Goal: Transaction & Acquisition: Purchase product/service

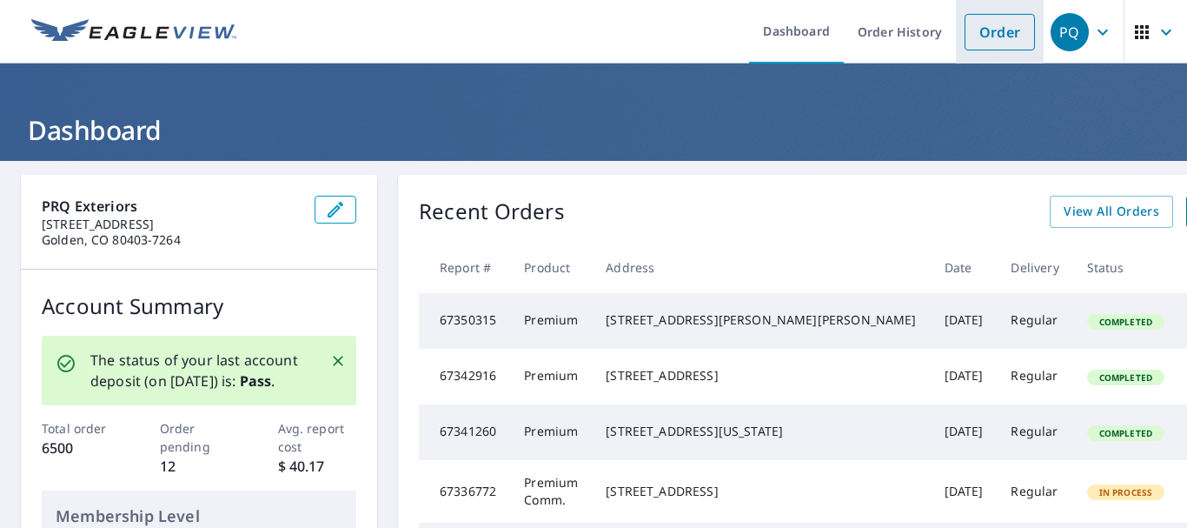
click at [986, 41] on link "Order" at bounding box center [1000, 32] width 70 height 37
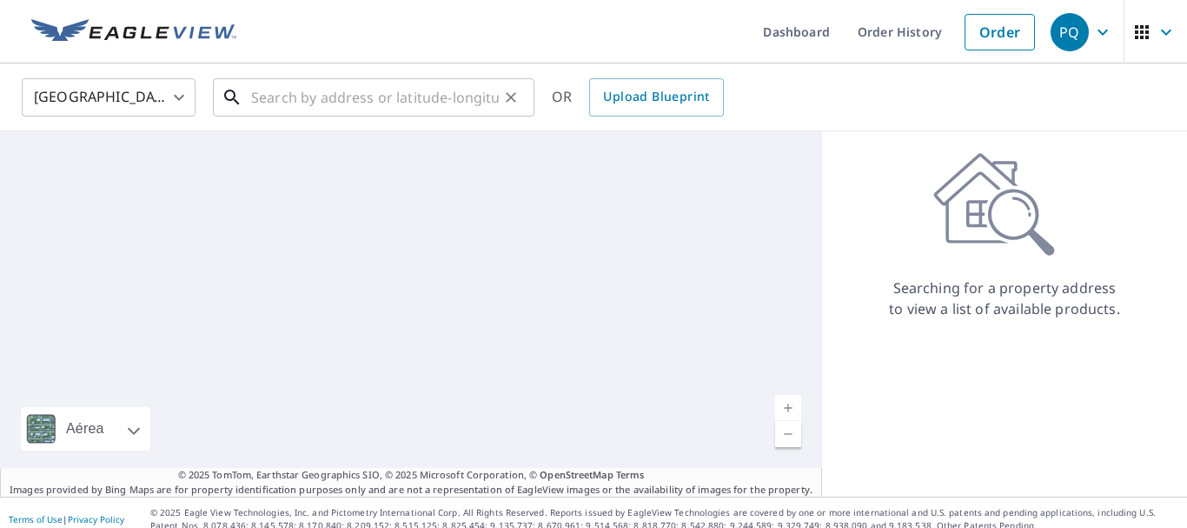
click at [375, 101] on input "text" at bounding box center [375, 97] width 248 height 49
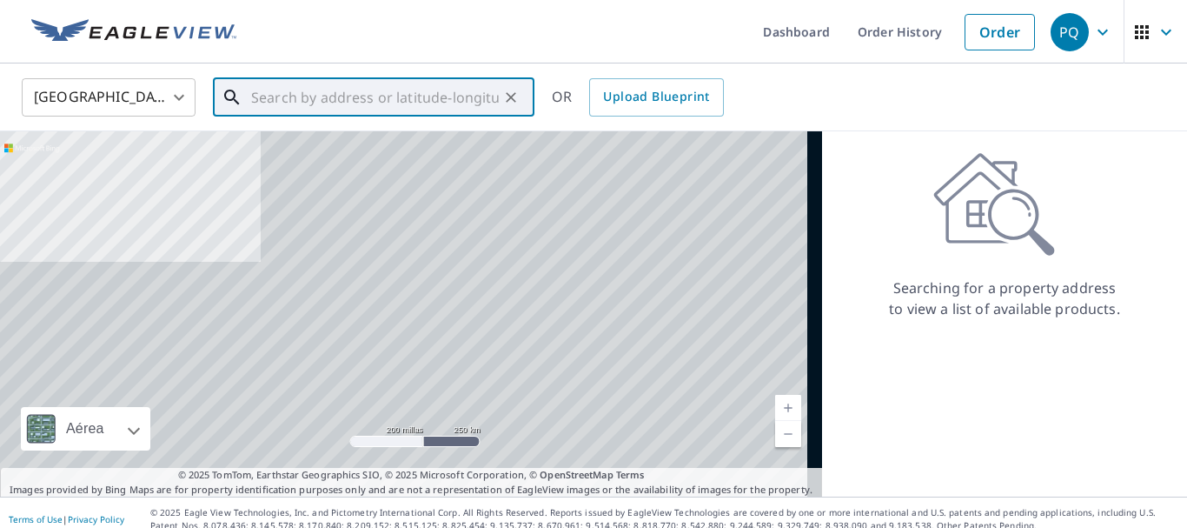
paste input "[STREET_ADDRESS]"
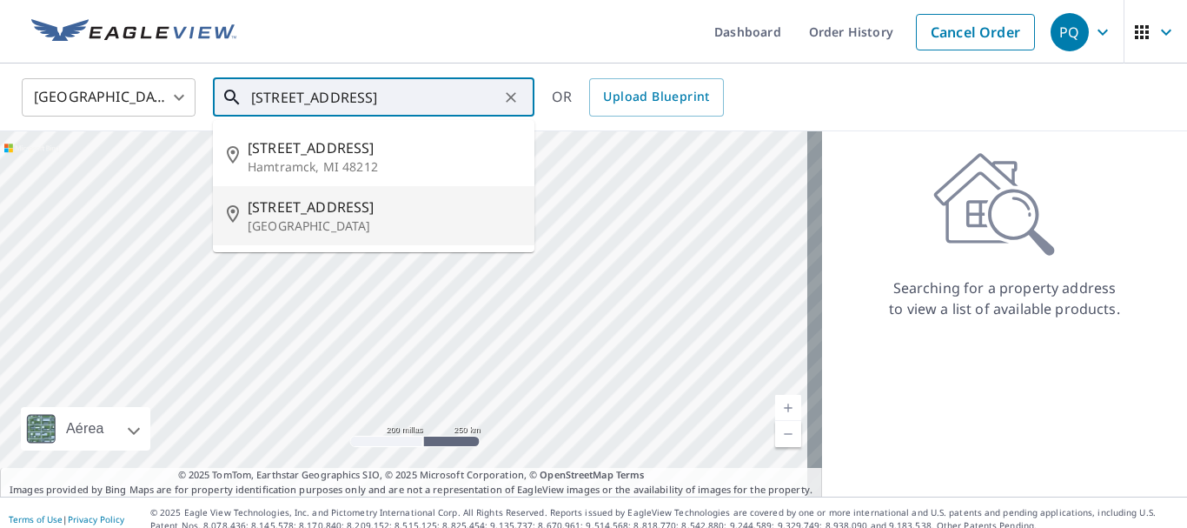
click at [369, 214] on span "[STREET_ADDRESS]" at bounding box center [384, 206] width 273 height 21
type input "[STREET_ADDRESS]"
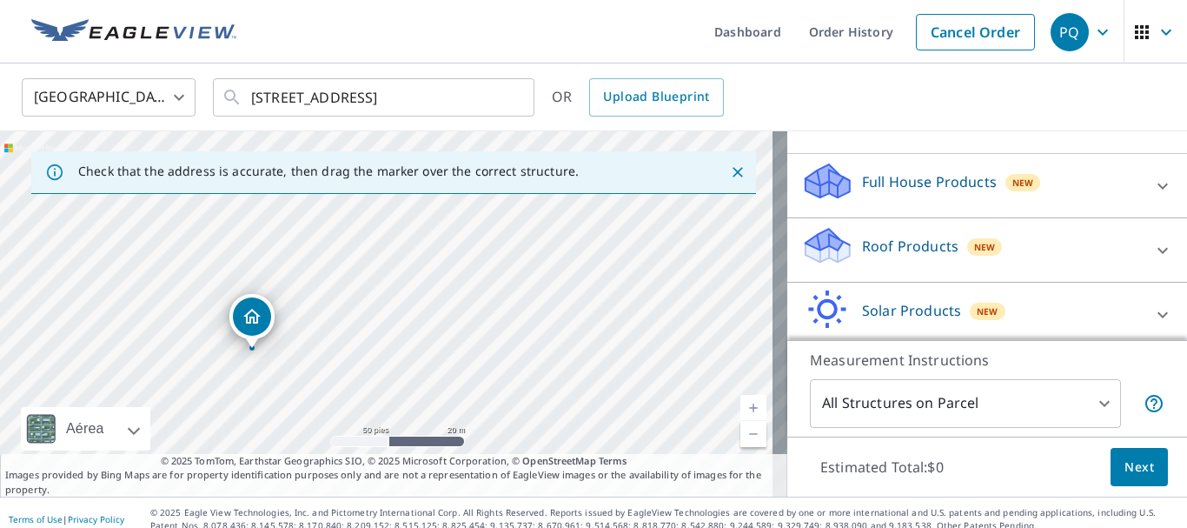
scroll to position [174, 0]
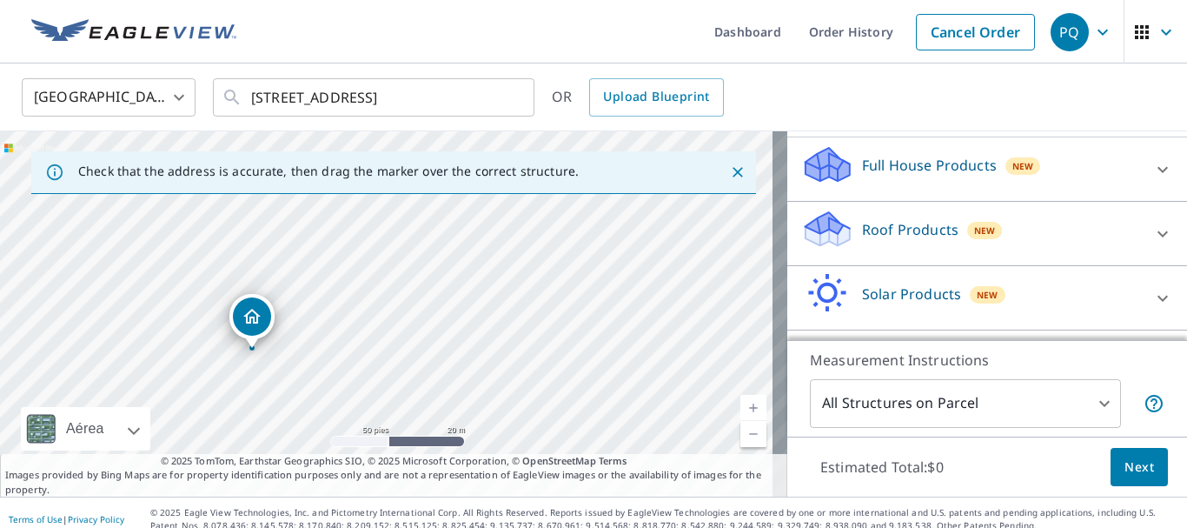
click at [933, 240] on p "Roof Products" at bounding box center [910, 229] width 96 height 21
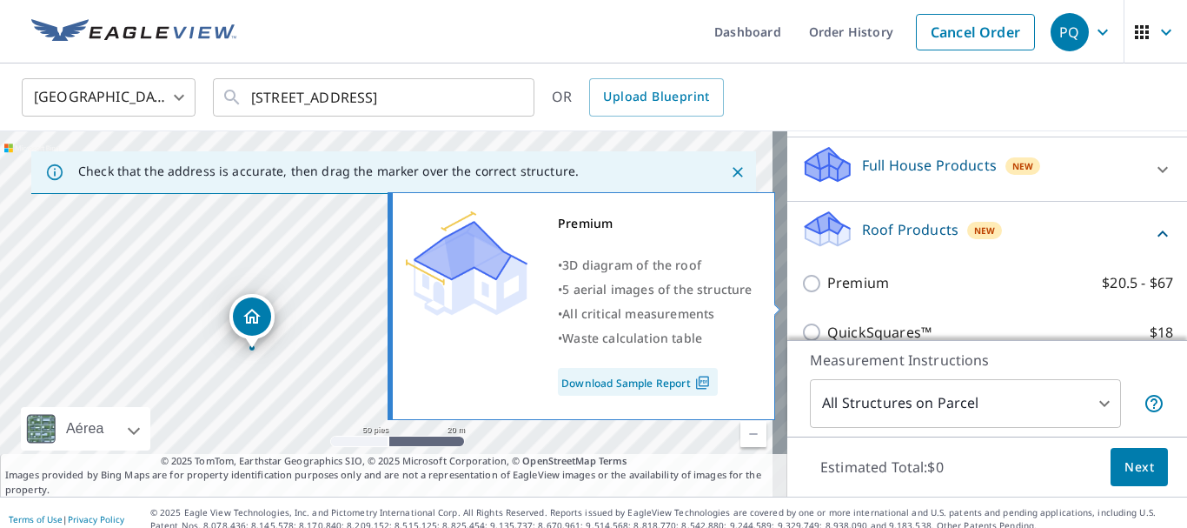
click at [801, 294] on input "Premium $20.5 - $67" at bounding box center [814, 283] width 26 height 21
checkbox input "true"
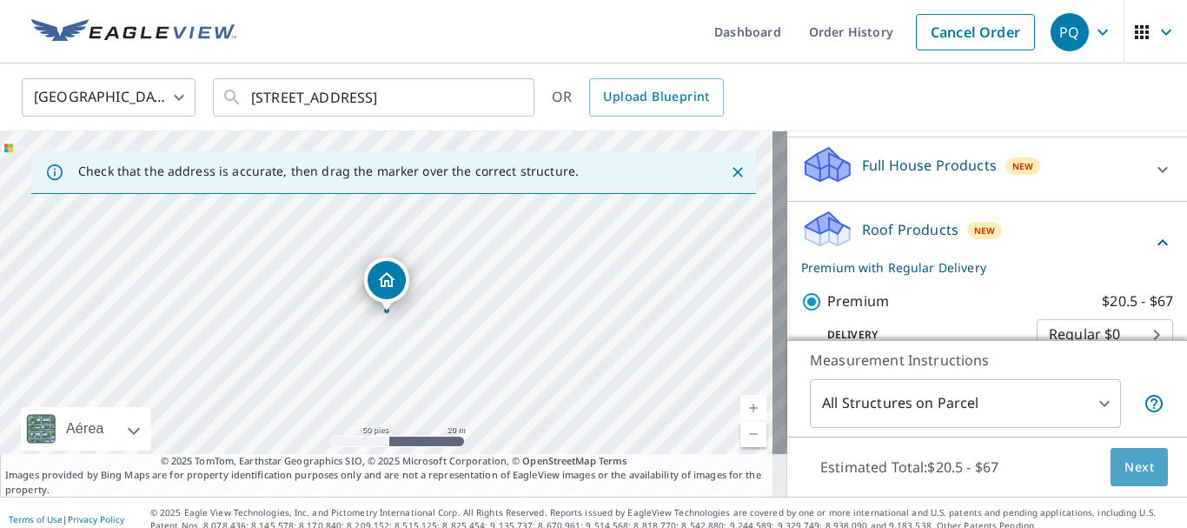
click at [1125, 467] on span "Next" at bounding box center [1140, 467] width 30 height 22
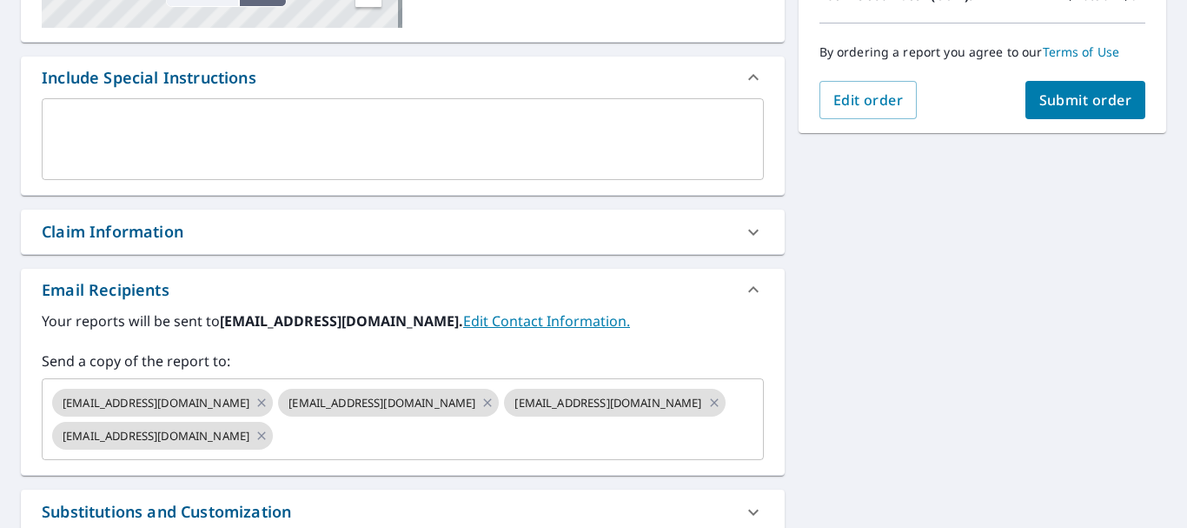
scroll to position [435, 0]
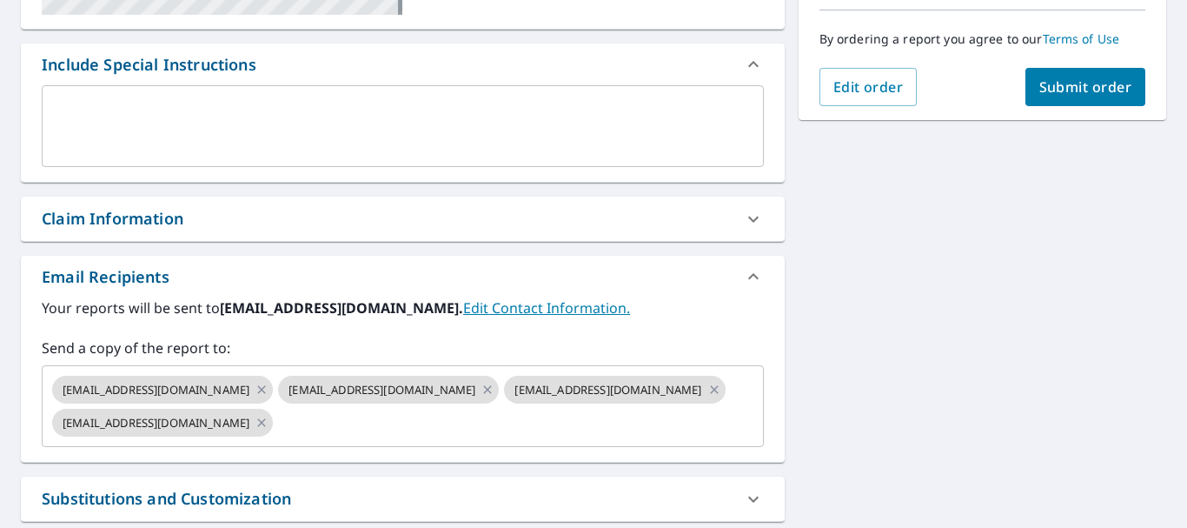
click at [300, 214] on div "Claim Information" at bounding box center [387, 218] width 691 height 23
checkbox input "true"
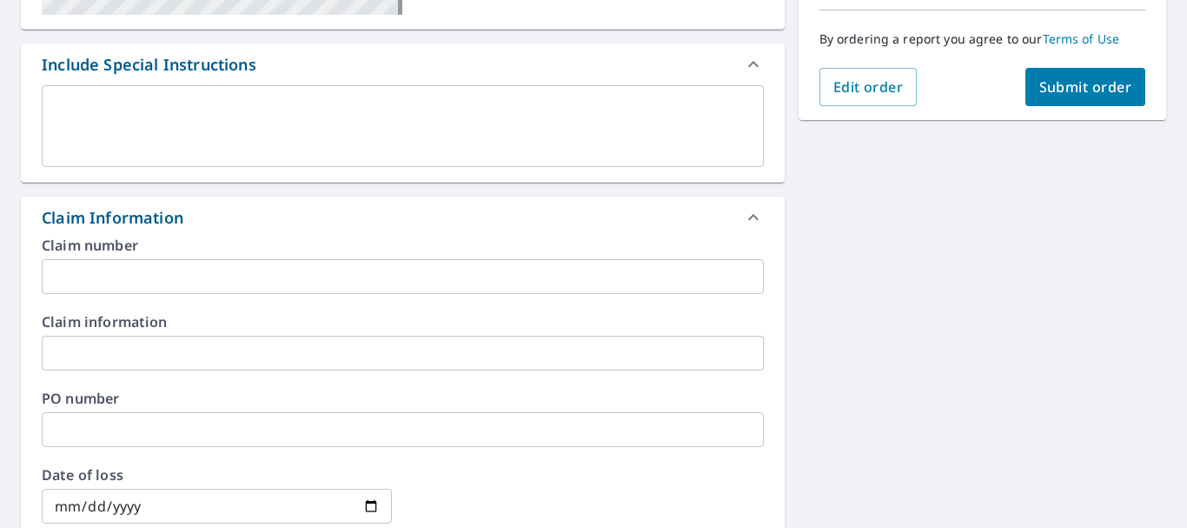
click at [131, 284] on input "text" at bounding box center [403, 276] width 722 height 35
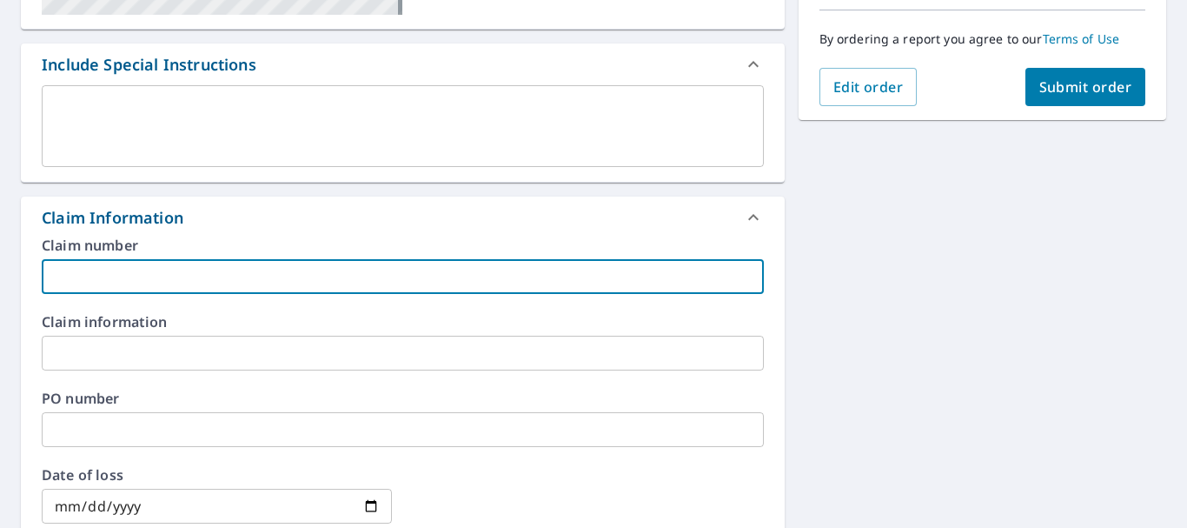
paste input "8524 [PERSON_NAME]"
type input "8524 [PERSON_NAME]"
checkbox input "true"
type input "8524 [PERSON_NAME]"
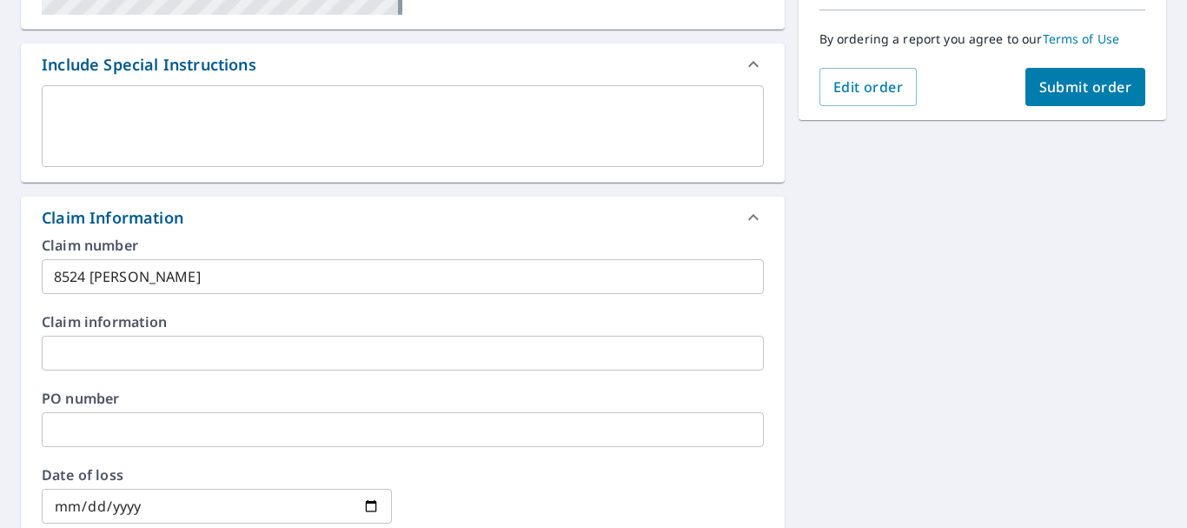
click at [979, 332] on div "[STREET_ADDRESS] Aérea Carretera Un mapa de carreteras estándar Aérea Una vista…" at bounding box center [593, 388] width 1187 height 1325
click at [1046, 90] on span "Submit order" at bounding box center [1085, 86] width 93 height 19
checkbox input "true"
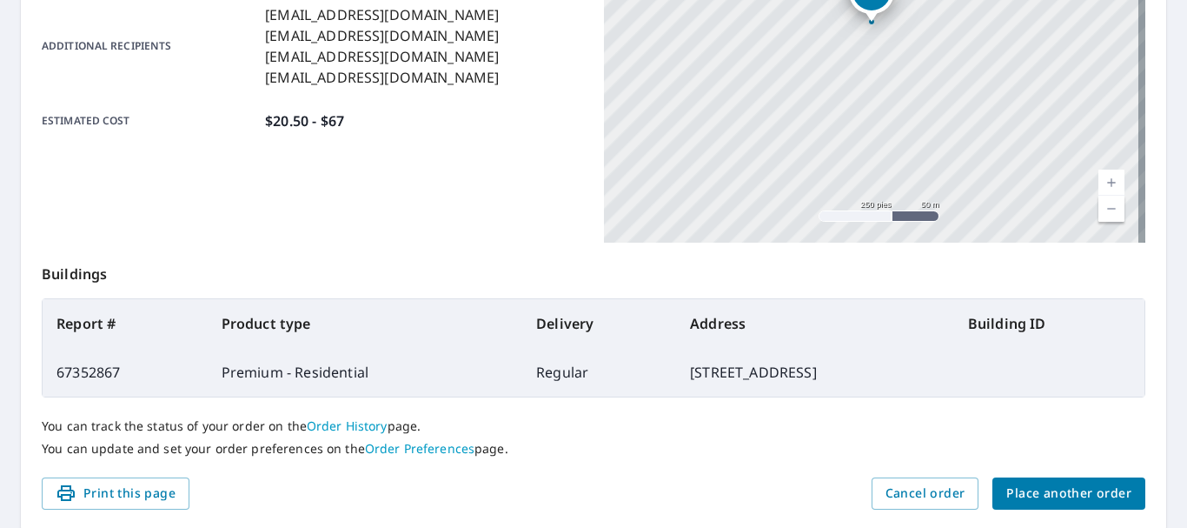
click at [1060, 495] on span "Place another order" at bounding box center [1068, 493] width 125 height 22
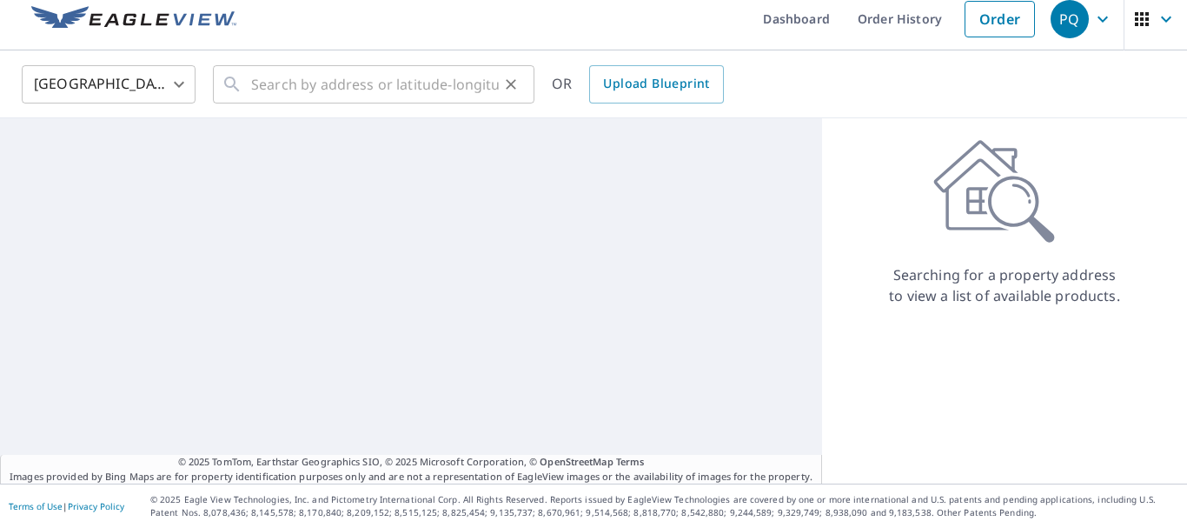
scroll to position [13, 0]
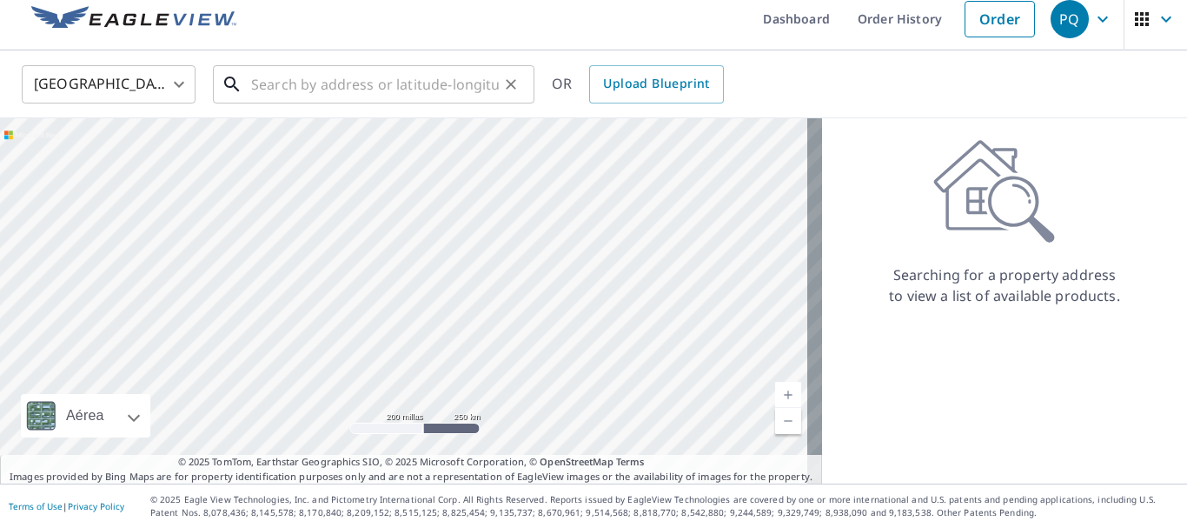
click at [376, 94] on input "text" at bounding box center [375, 84] width 248 height 49
paste input "[STREET_ADDRESS]"
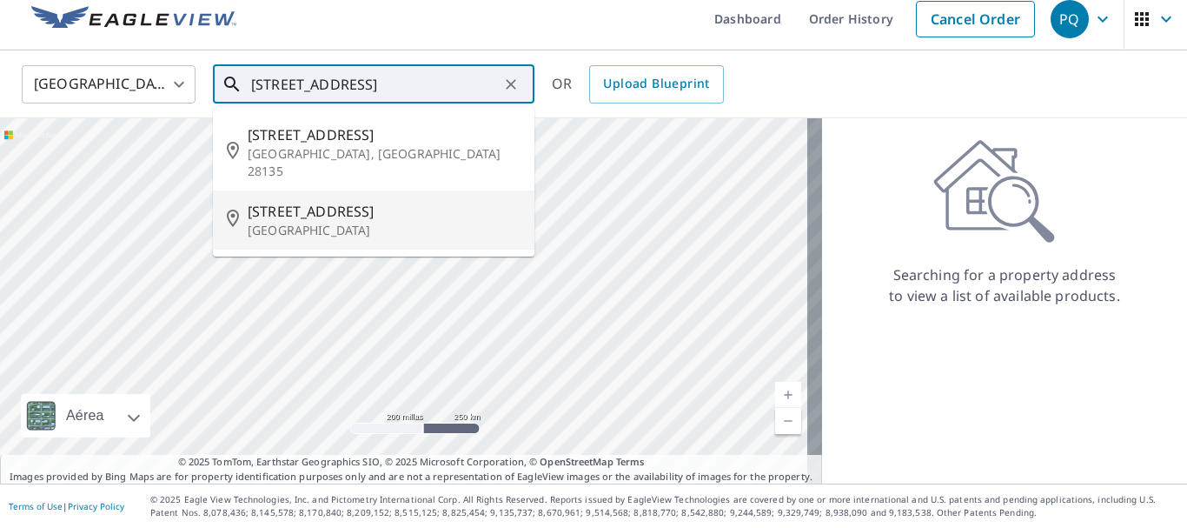
click at [368, 202] on span "[STREET_ADDRESS]" at bounding box center [384, 211] width 273 height 21
type input "[STREET_ADDRESS]"
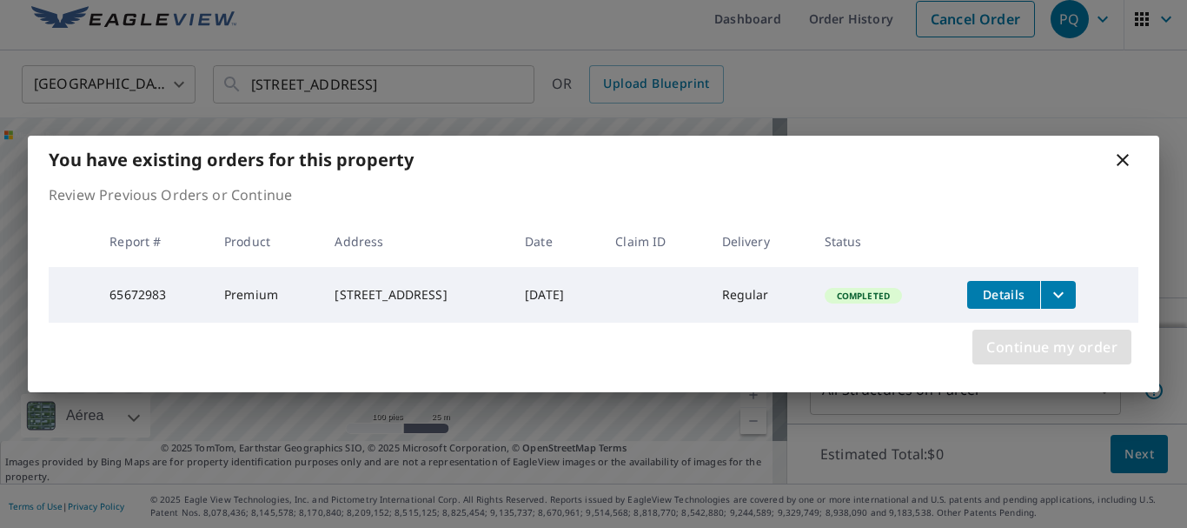
click at [1069, 352] on span "Continue my order" at bounding box center [1051, 347] width 131 height 24
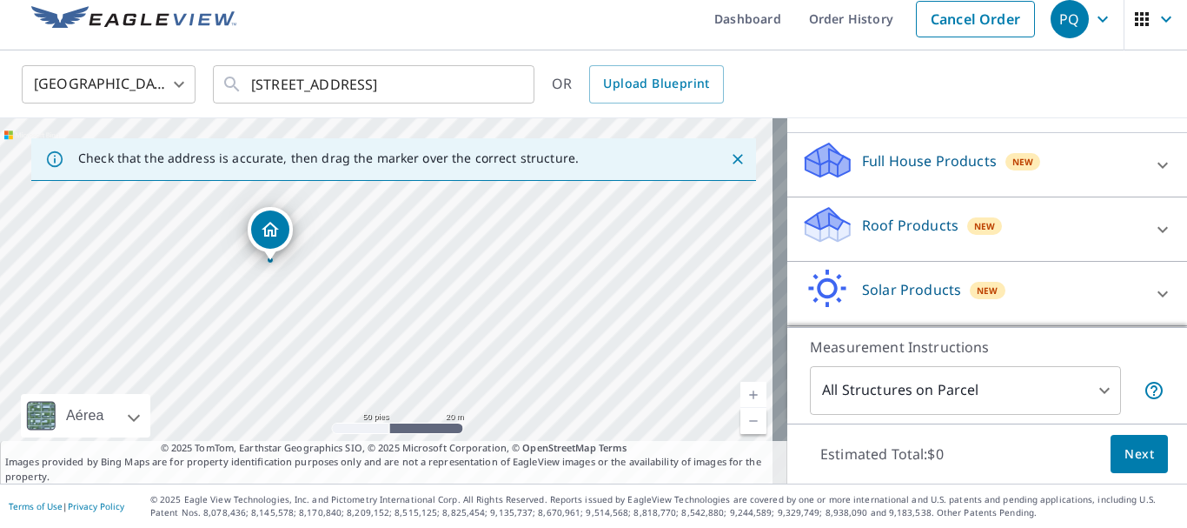
scroll to position [174, 0]
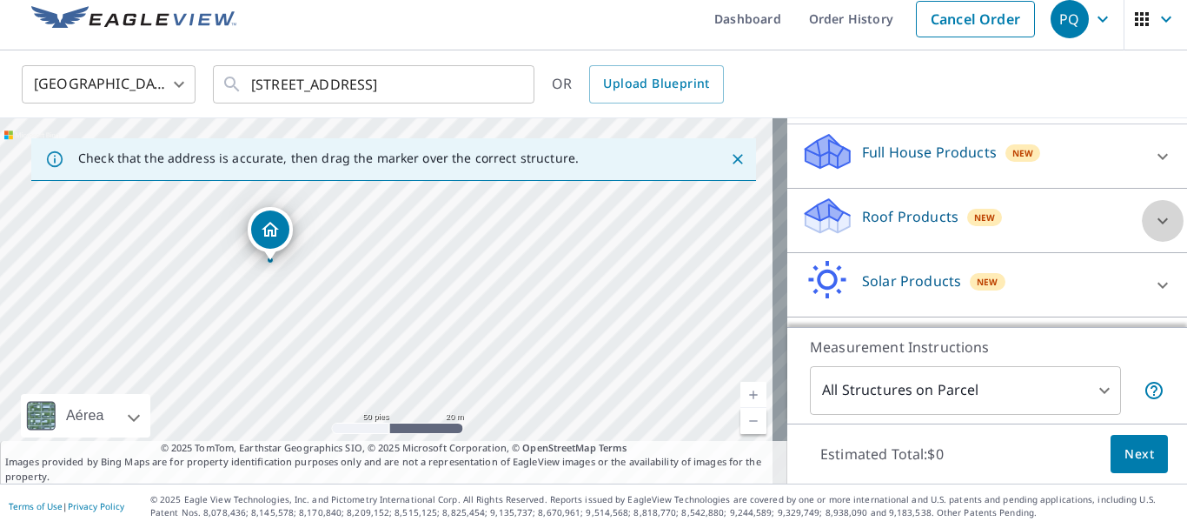
click at [1158, 219] on icon at bounding box center [1163, 220] width 10 height 6
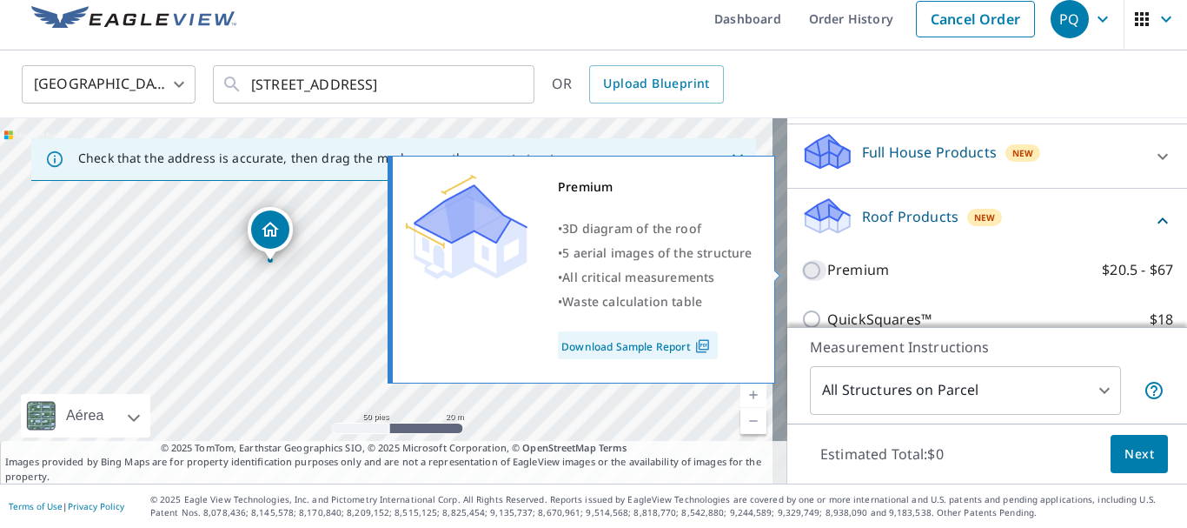
click at [803, 269] on input "Premium $20.5 - $67" at bounding box center [814, 270] width 26 height 21
checkbox input "true"
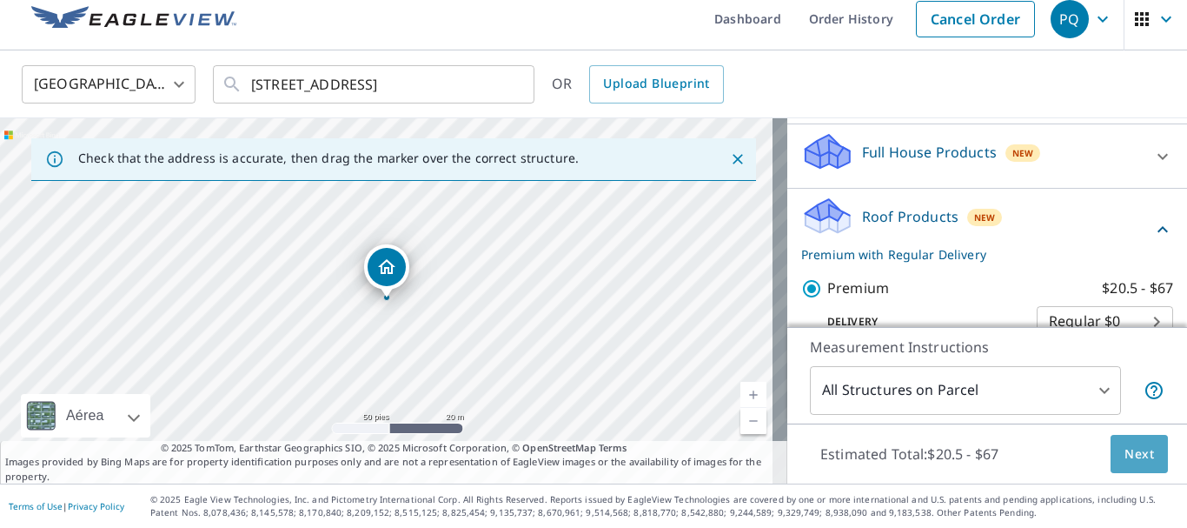
click at [1134, 458] on span "Next" at bounding box center [1140, 454] width 30 height 22
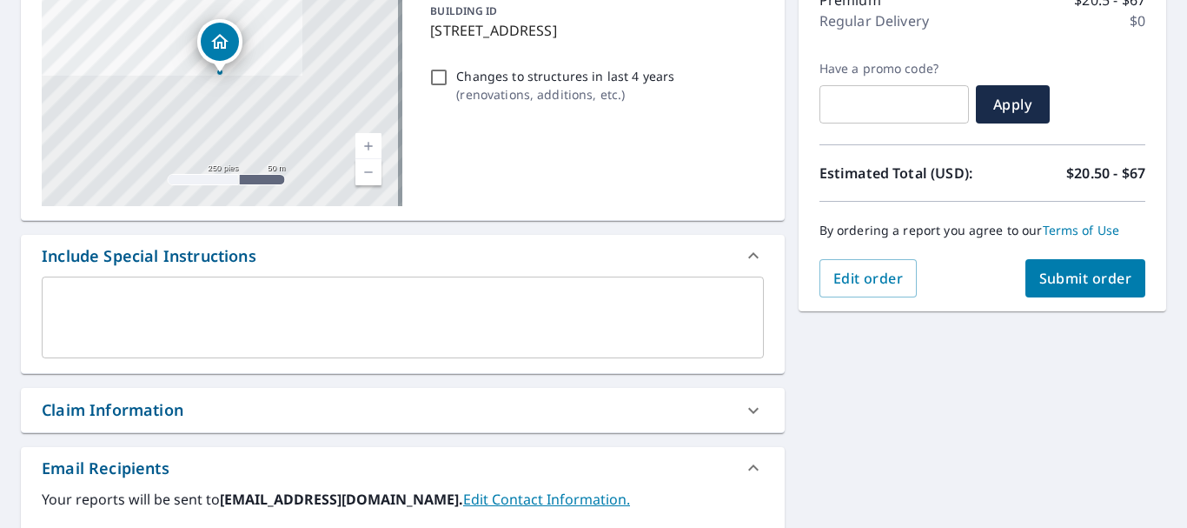
scroll to position [274, 0]
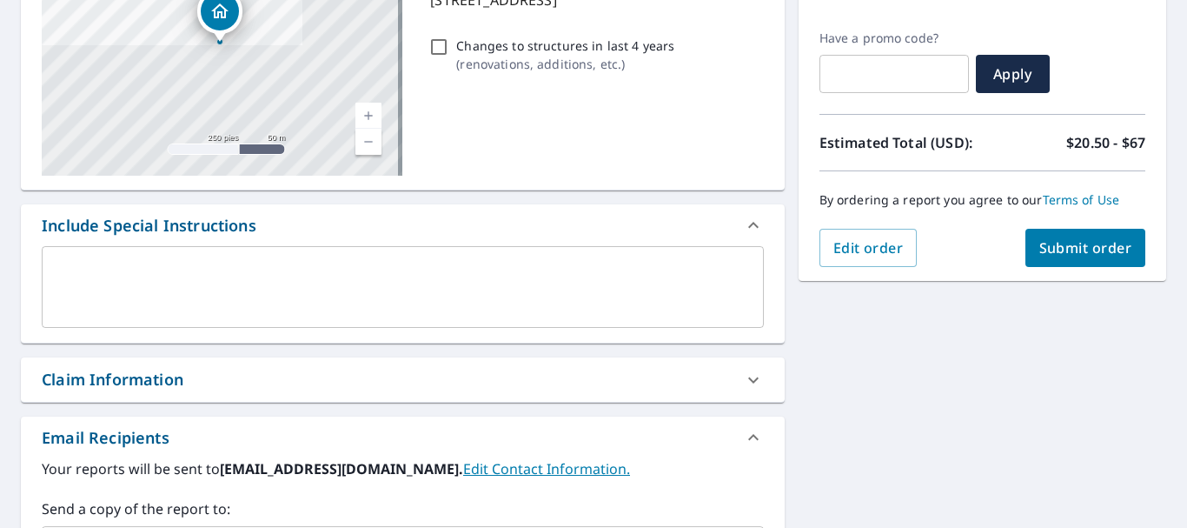
click at [518, 384] on div "Claim Information" at bounding box center [387, 379] width 691 height 23
checkbox input "true"
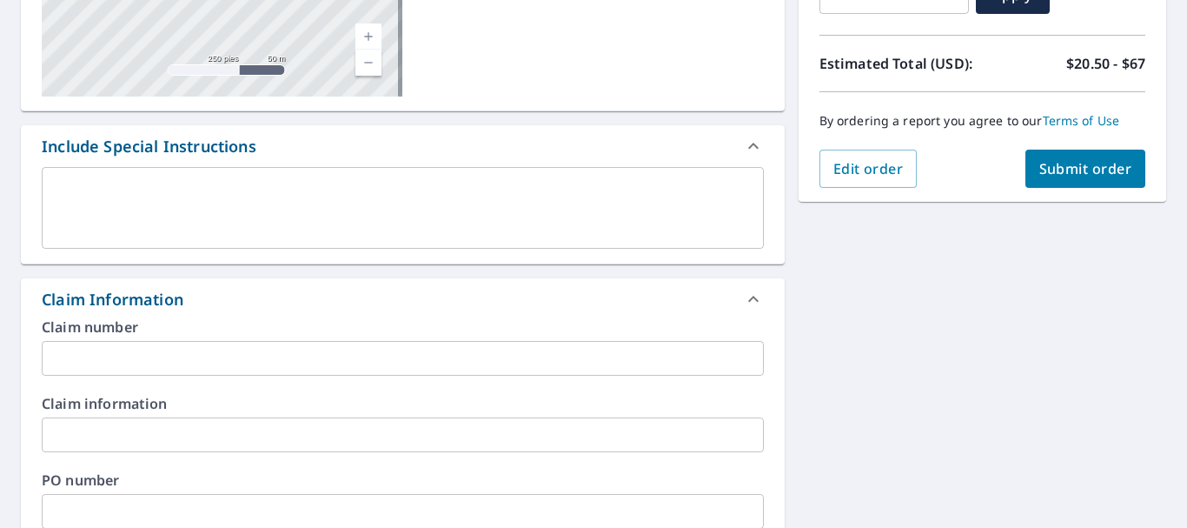
scroll to position [448, 0]
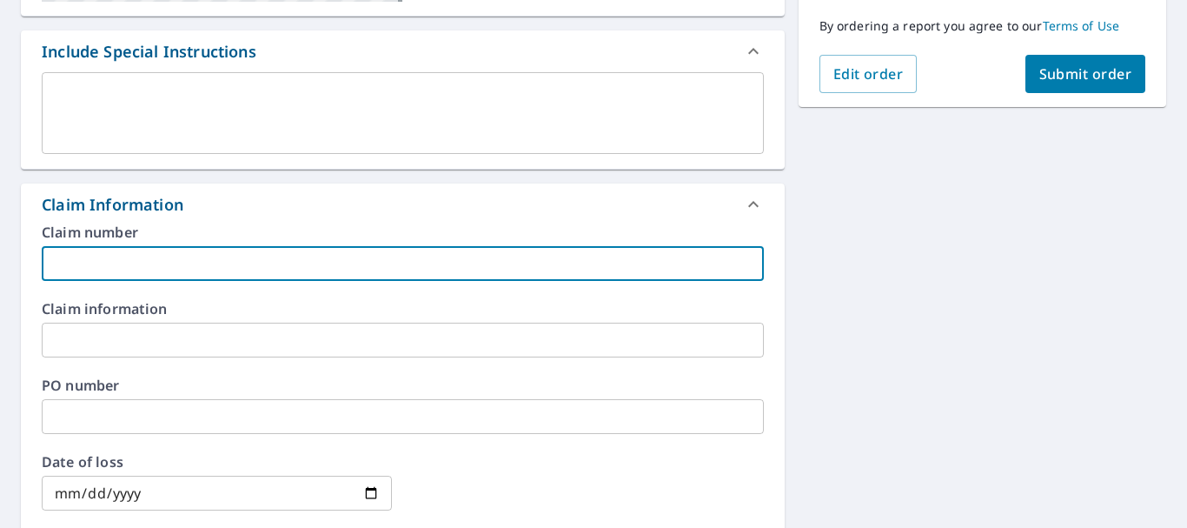
click at [136, 267] on input "text" at bounding box center [403, 263] width 722 height 35
paste input "7621 [PERSON_NAME]"
type input "7621 [PERSON_NAME]"
checkbox input "true"
type input "7621 [PERSON_NAME]"
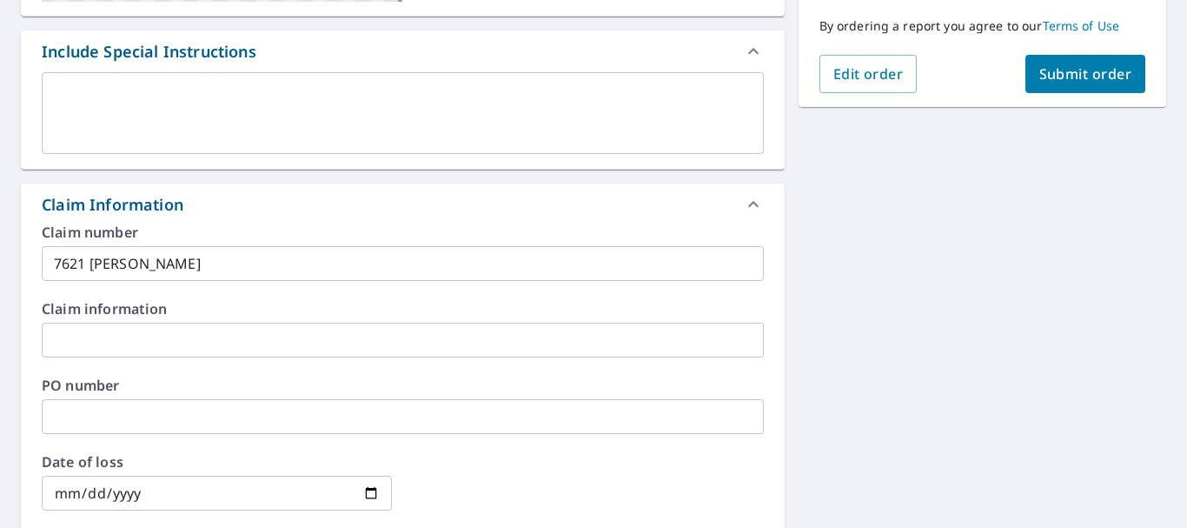
click at [897, 282] on div "[STREET_ADDRESS] Aérea Carretera Un mapa de carreteras estándar Aérea Una vista…" at bounding box center [593, 375] width 1187 height 1325
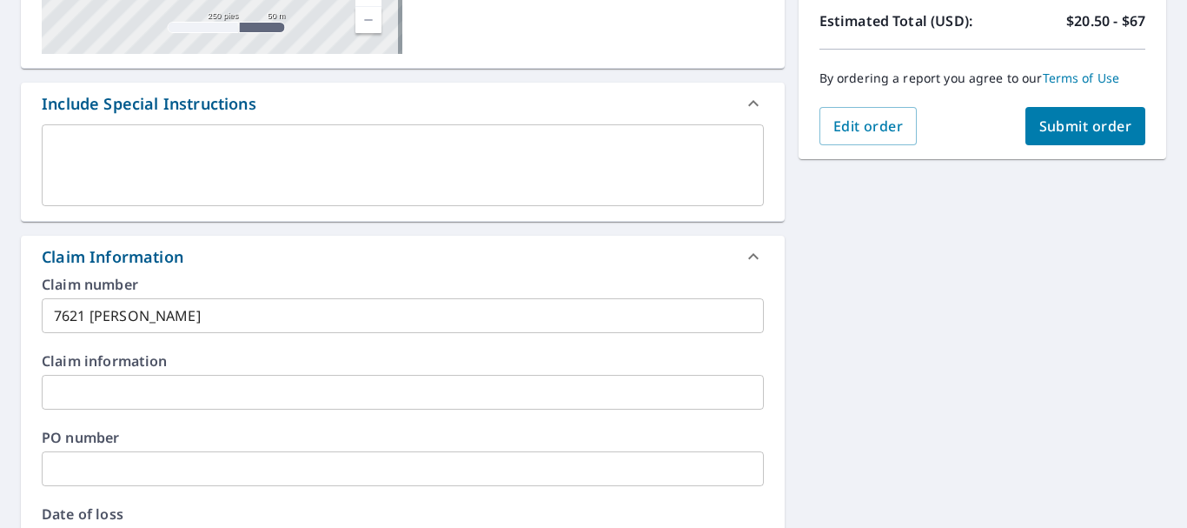
scroll to position [361, 0]
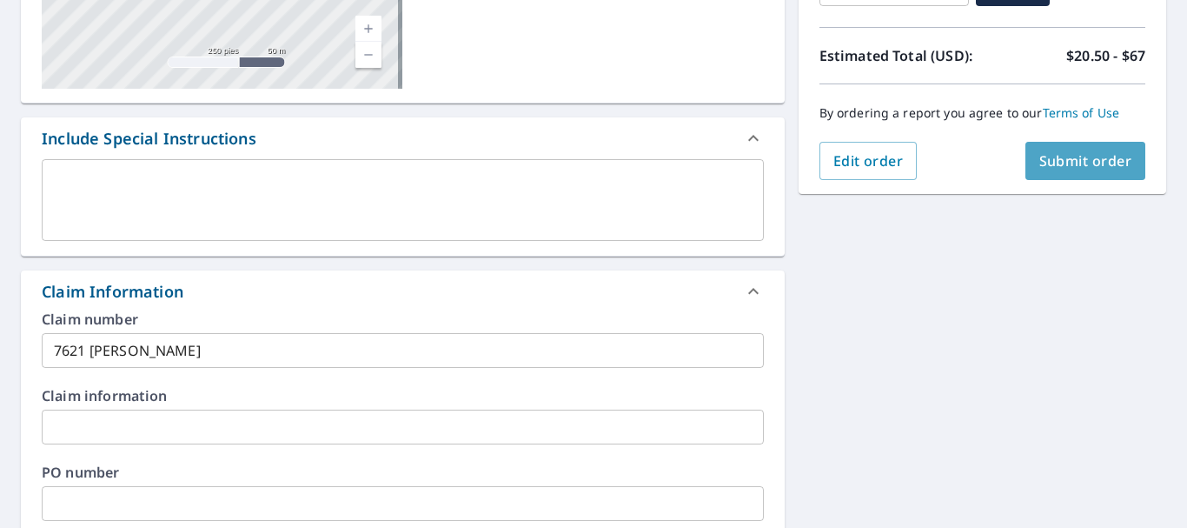
click at [1045, 157] on span "Submit order" at bounding box center [1085, 160] width 93 height 19
checkbox input "true"
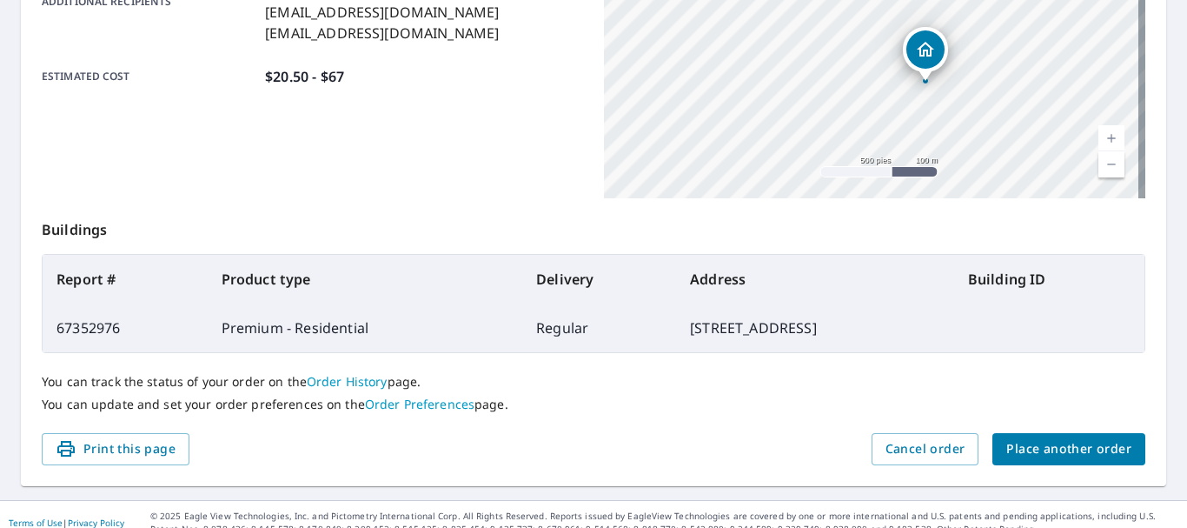
scroll to position [495, 0]
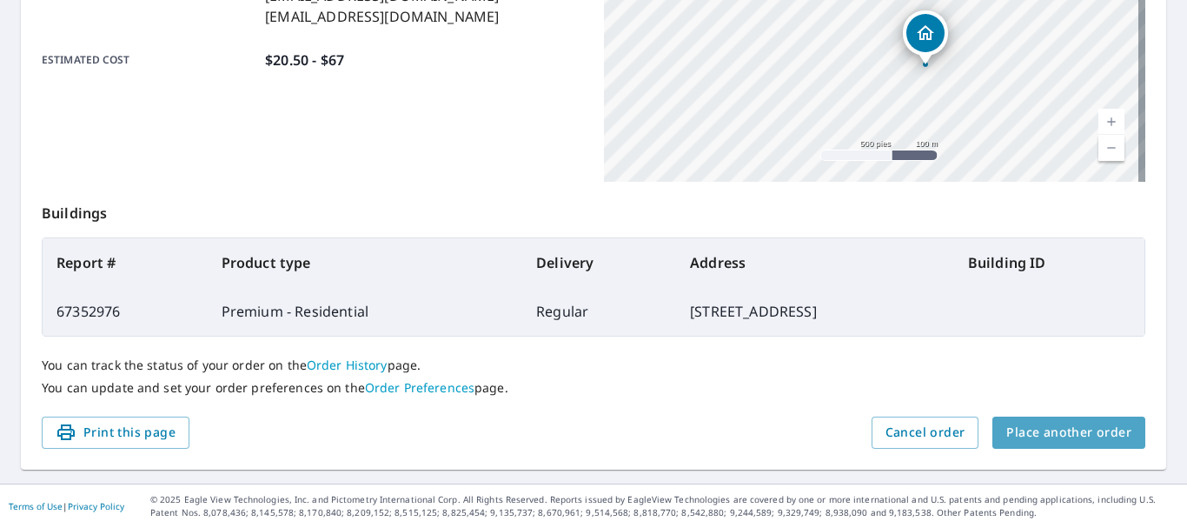
click at [1093, 439] on span "Place another order" at bounding box center [1068, 433] width 125 height 22
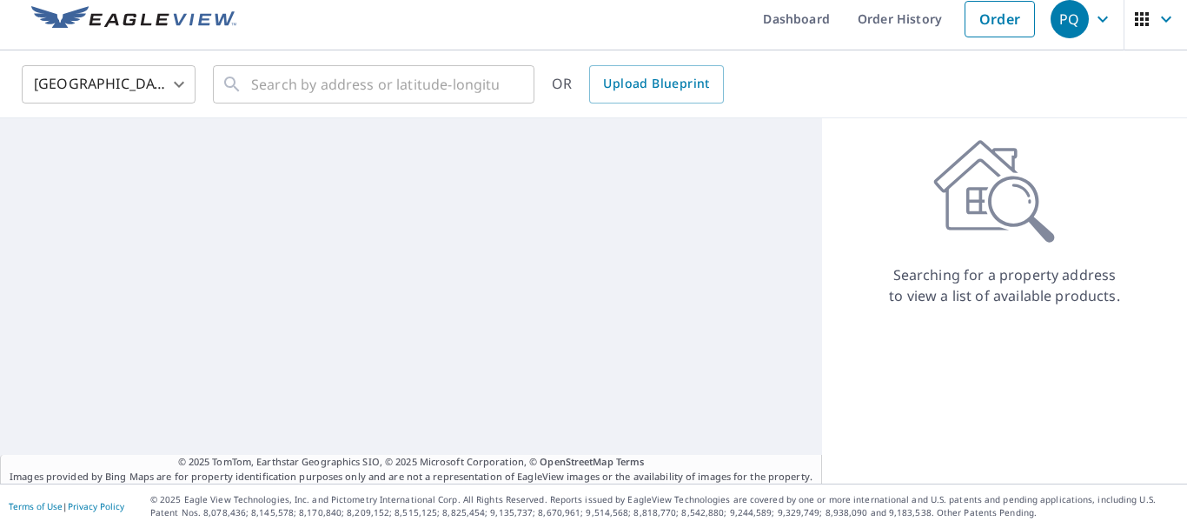
scroll to position [13, 0]
